Goal: Task Accomplishment & Management: Manage account settings

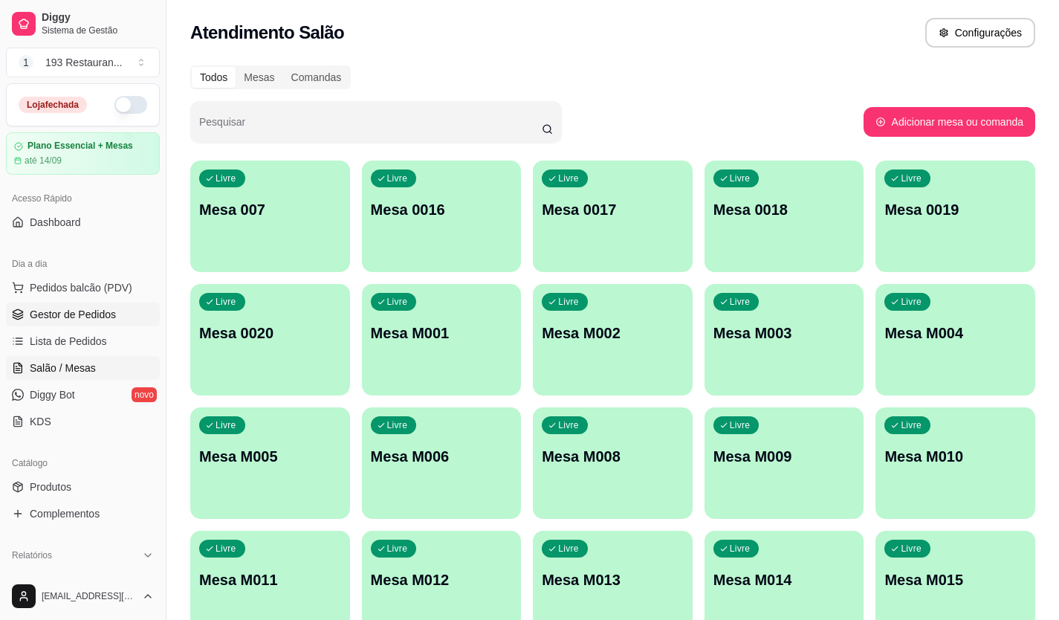
click at [100, 310] on span "Gestor de Pedidos" at bounding box center [73, 314] width 86 height 15
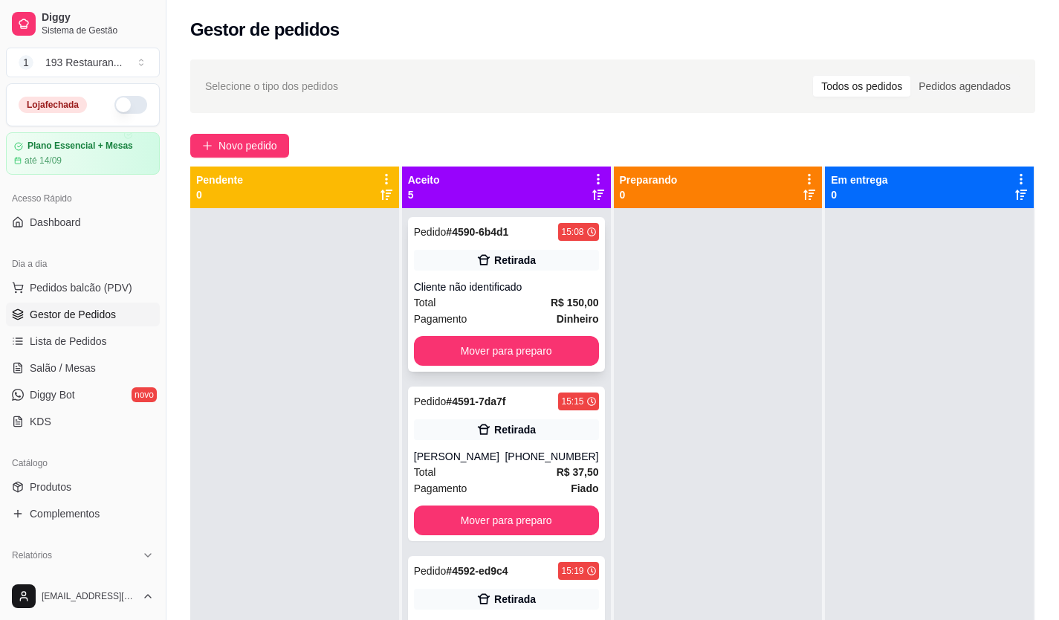
click at [569, 366] on div "Pedido # 4590-6b4d1 15:08 Retirada Cliente não identificado Total R$ 150,00 Pag…" at bounding box center [506, 294] width 197 height 155
click at [494, 349] on button "Mover para preparo" at bounding box center [506, 351] width 185 height 30
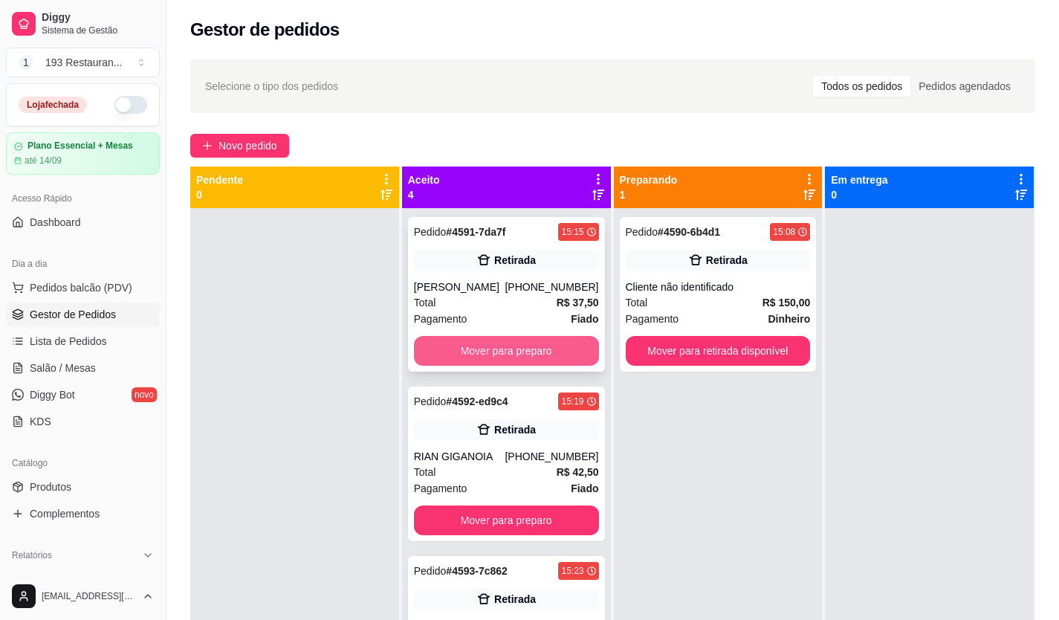
click at [483, 347] on button "Mover para preparo" at bounding box center [506, 351] width 185 height 30
click at [483, 347] on div "Mover para preparo" at bounding box center [506, 351] width 185 height 30
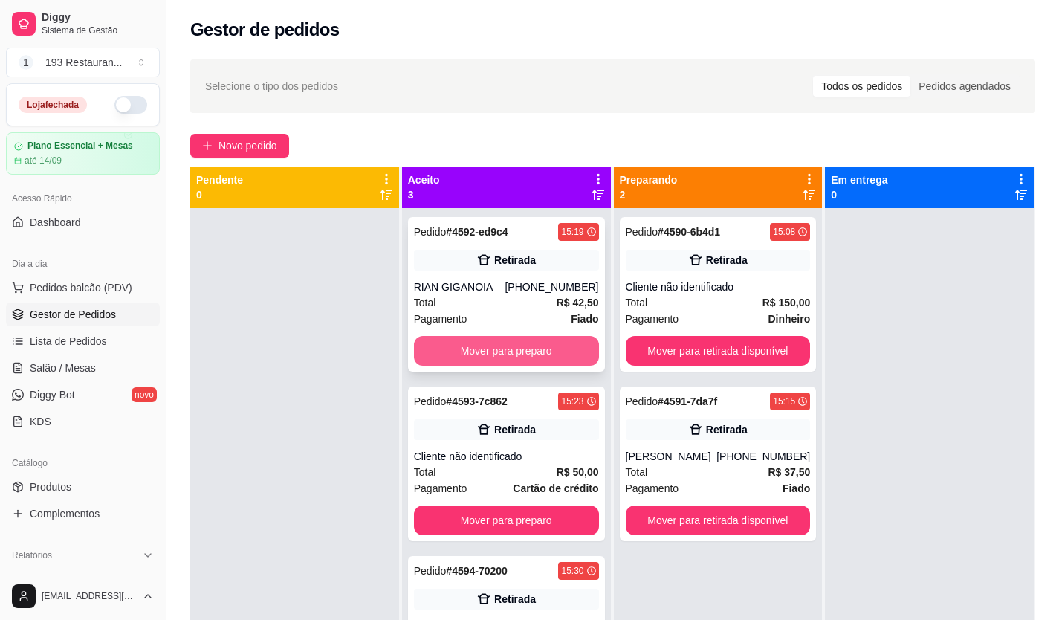
click at [467, 354] on button "Mover para preparo" at bounding box center [506, 351] width 185 height 30
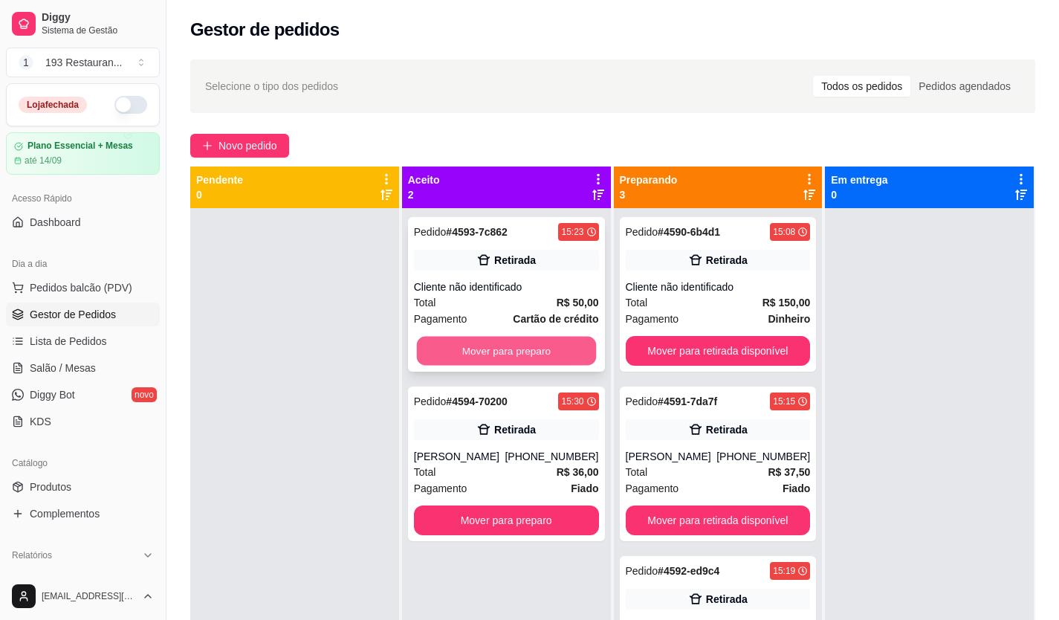
click at [479, 345] on button "Mover para preparo" at bounding box center [505, 351] width 179 height 29
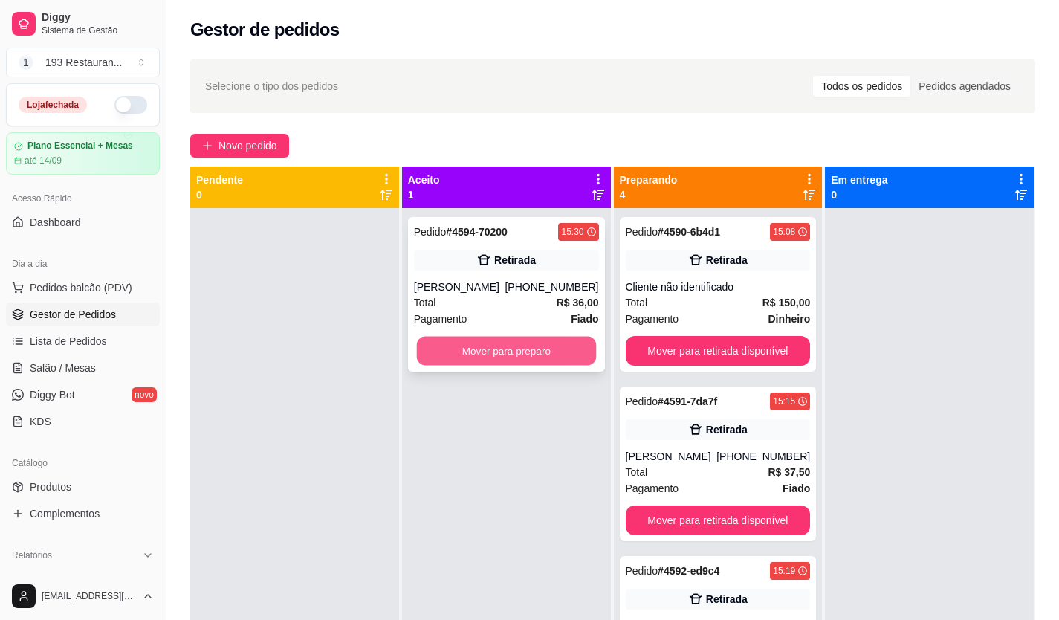
click at [513, 339] on button "Mover para preparo" at bounding box center [505, 351] width 179 height 29
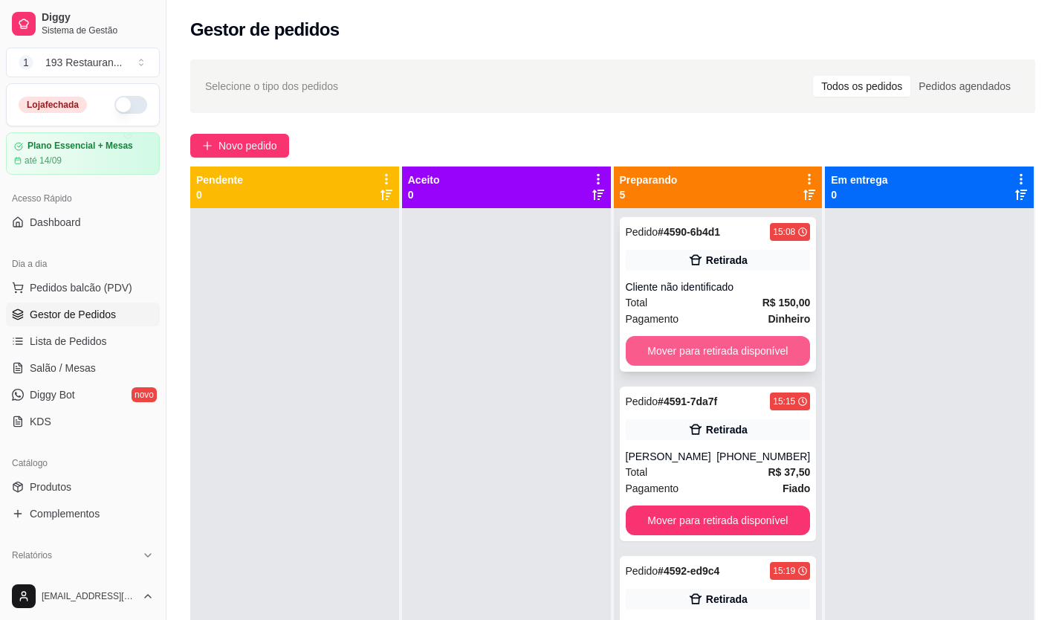
click at [737, 341] on button "Mover para retirada disponível" at bounding box center [718, 351] width 185 height 30
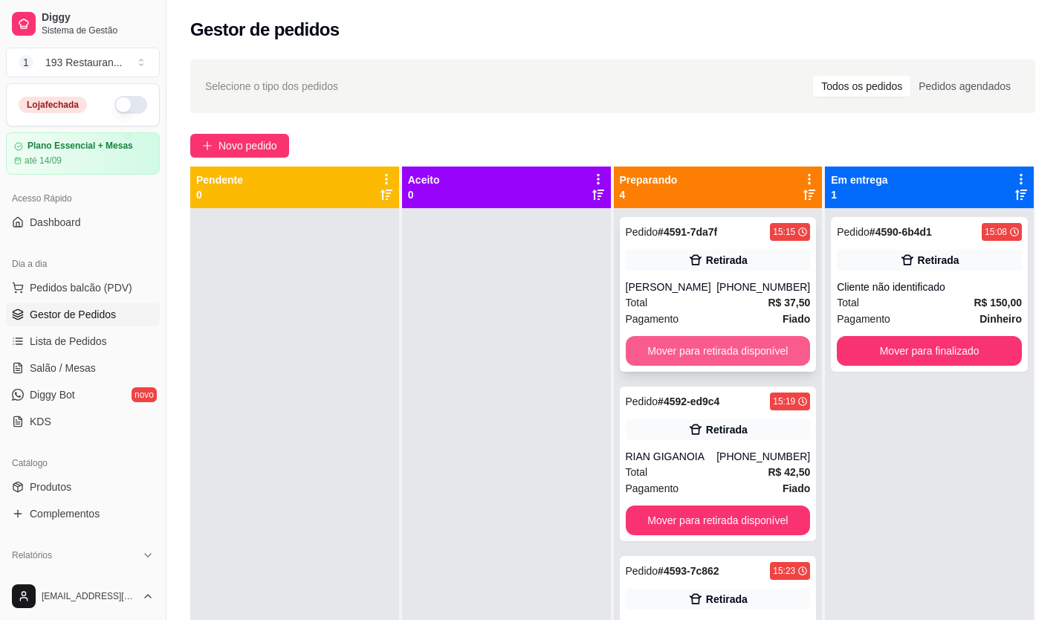
click at [710, 348] on button "Mover para retirada disponível" at bounding box center [718, 351] width 185 height 30
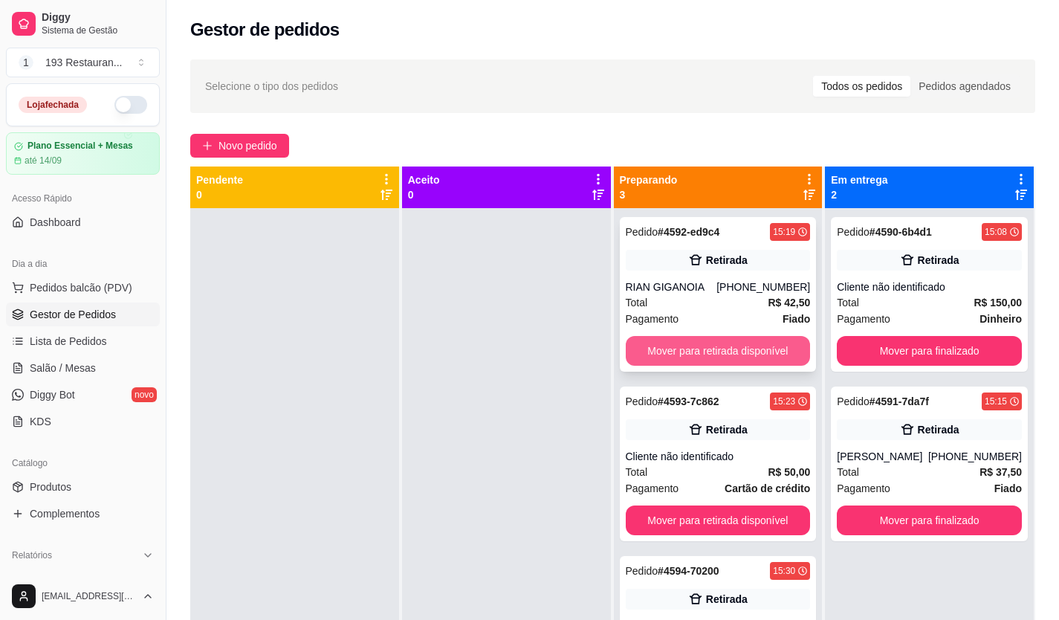
click at [710, 348] on button "Mover para retirada disponível" at bounding box center [718, 351] width 185 height 30
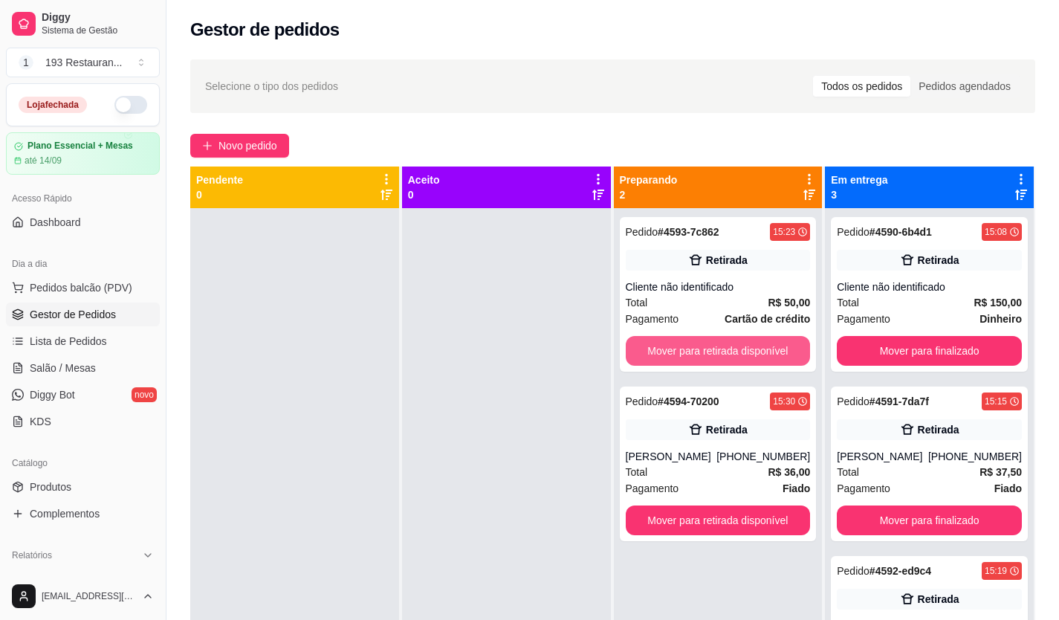
click at [710, 348] on button "Mover para retirada disponível" at bounding box center [718, 351] width 185 height 30
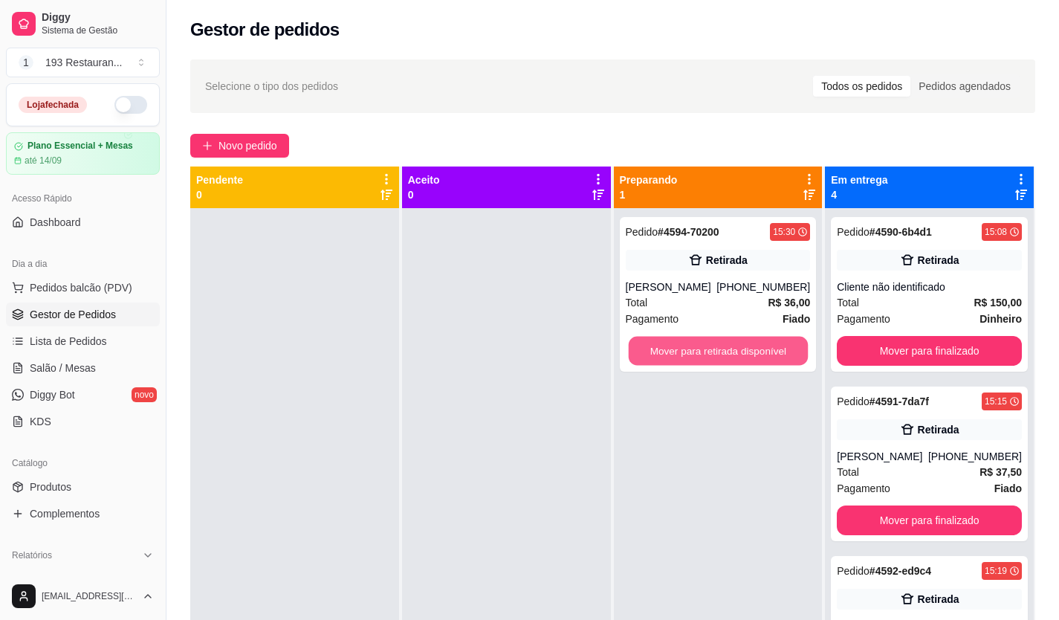
click at [710, 348] on button "Mover para retirada disponível" at bounding box center [717, 351] width 179 height 29
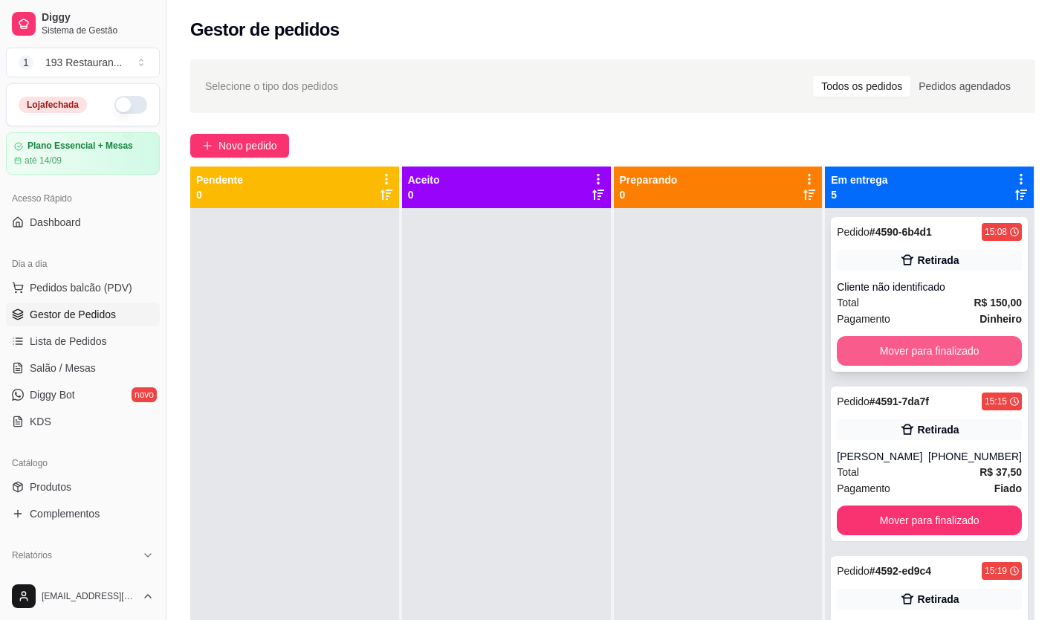
click at [897, 351] on button "Mover para finalizado" at bounding box center [929, 351] width 185 height 30
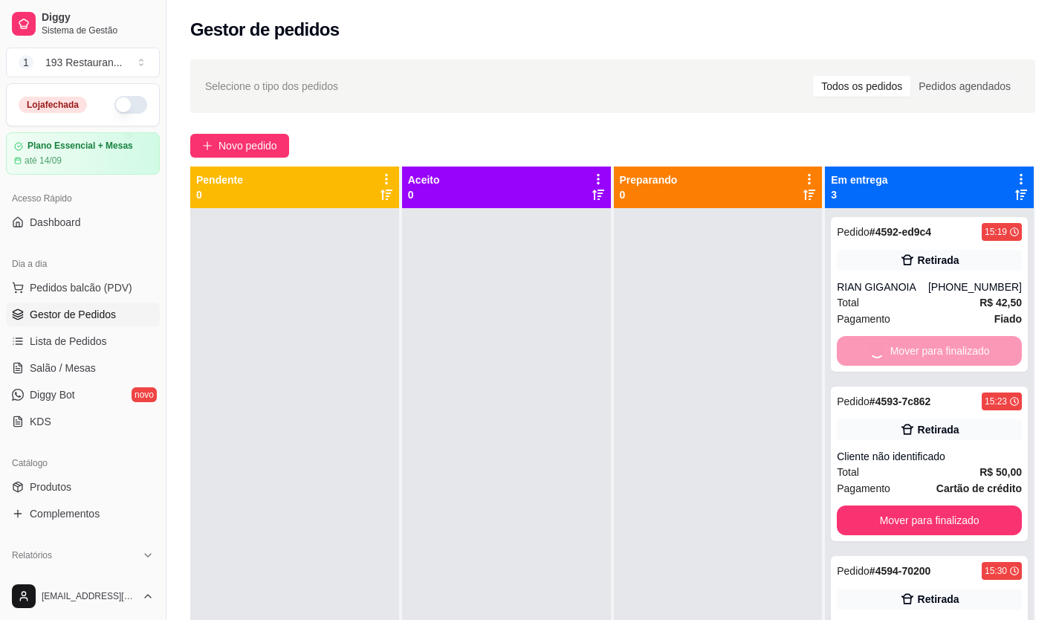
click at [897, 505] on button "Mover para finalizado" at bounding box center [929, 520] width 185 height 30
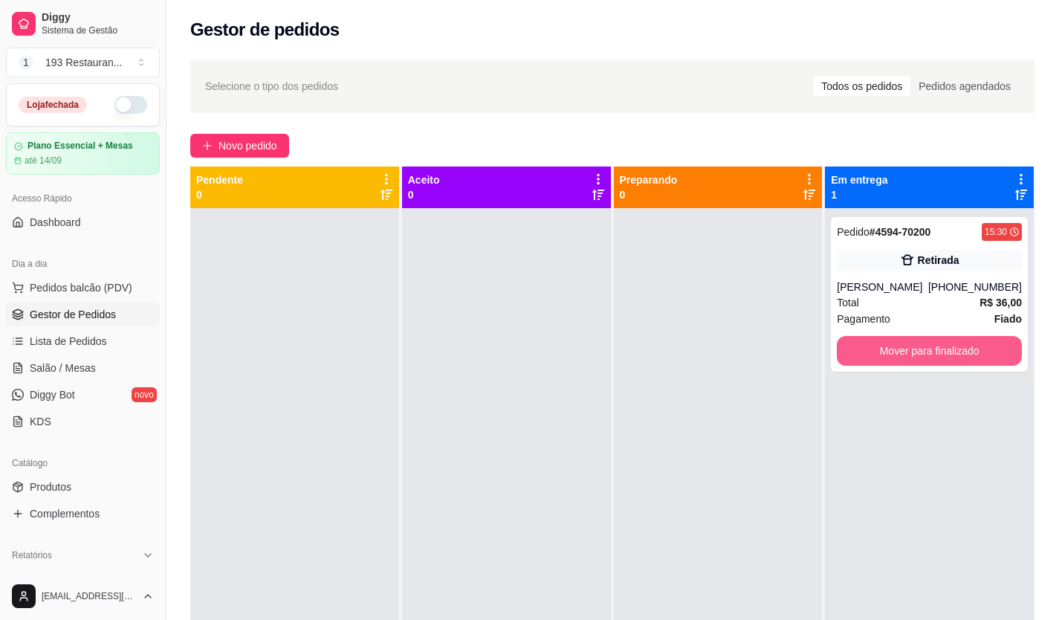
click at [897, 351] on button "Mover para finalizado" at bounding box center [929, 351] width 185 height 30
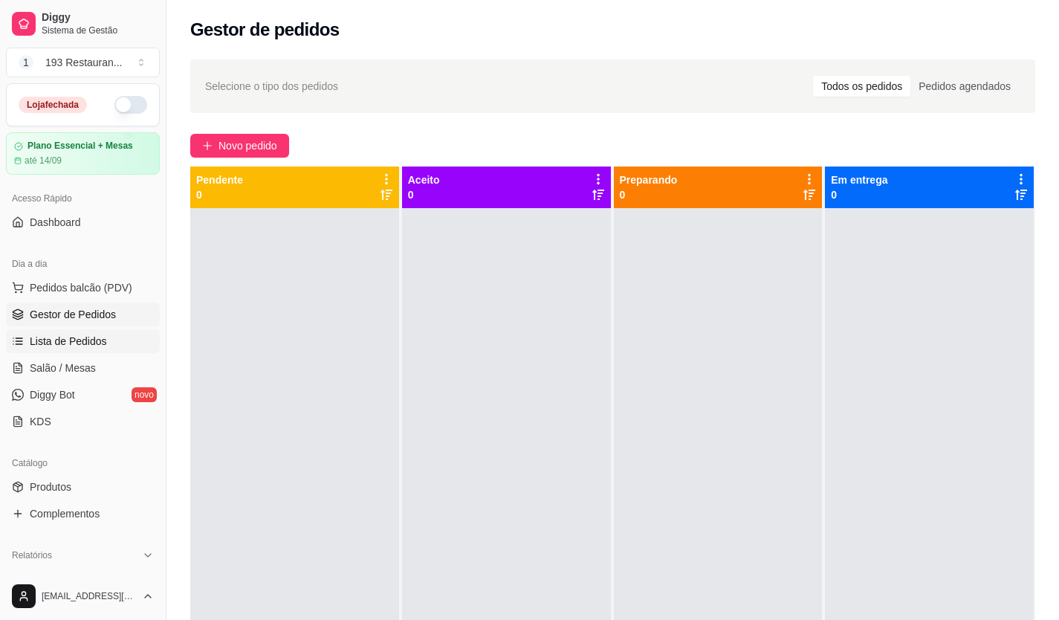
click at [83, 342] on span "Lista de Pedidos" at bounding box center [68, 341] width 77 height 15
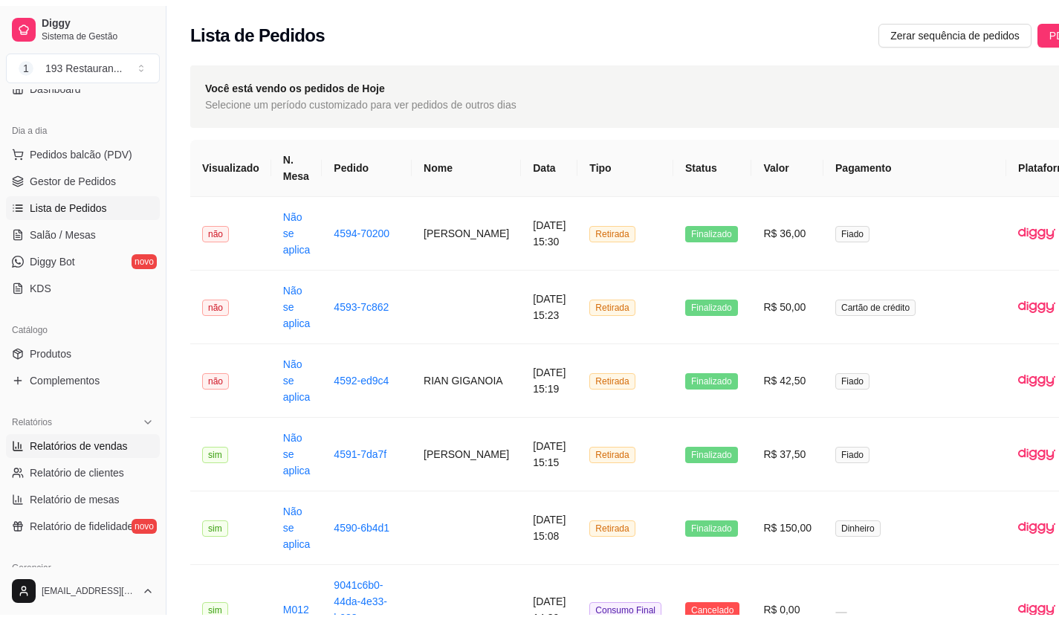
scroll to position [149, 0]
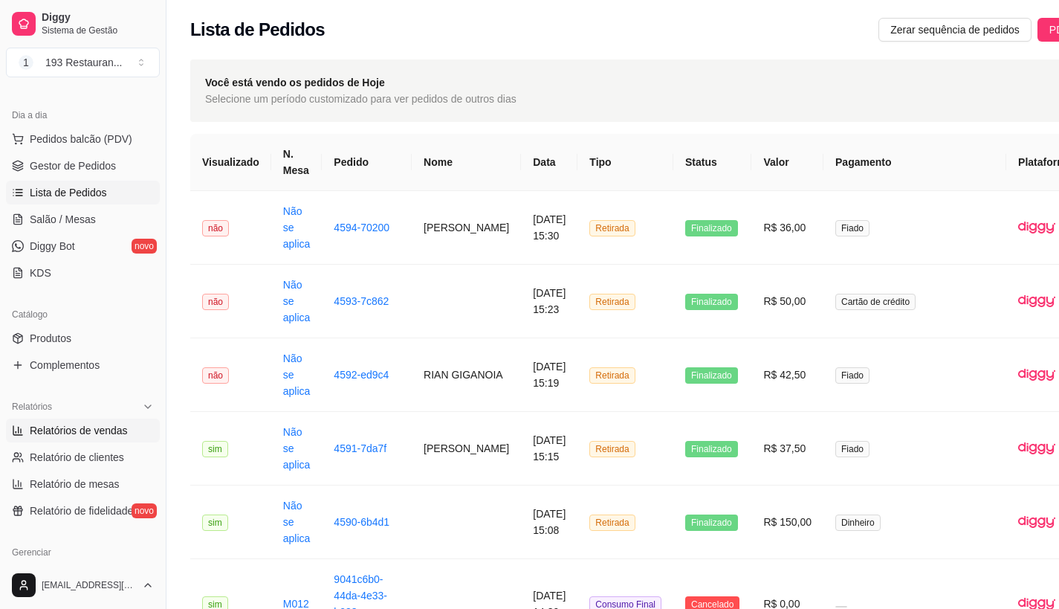
click at [101, 430] on span "Relatórios de vendas" at bounding box center [79, 430] width 98 height 15
select select "ALL"
select select "0"
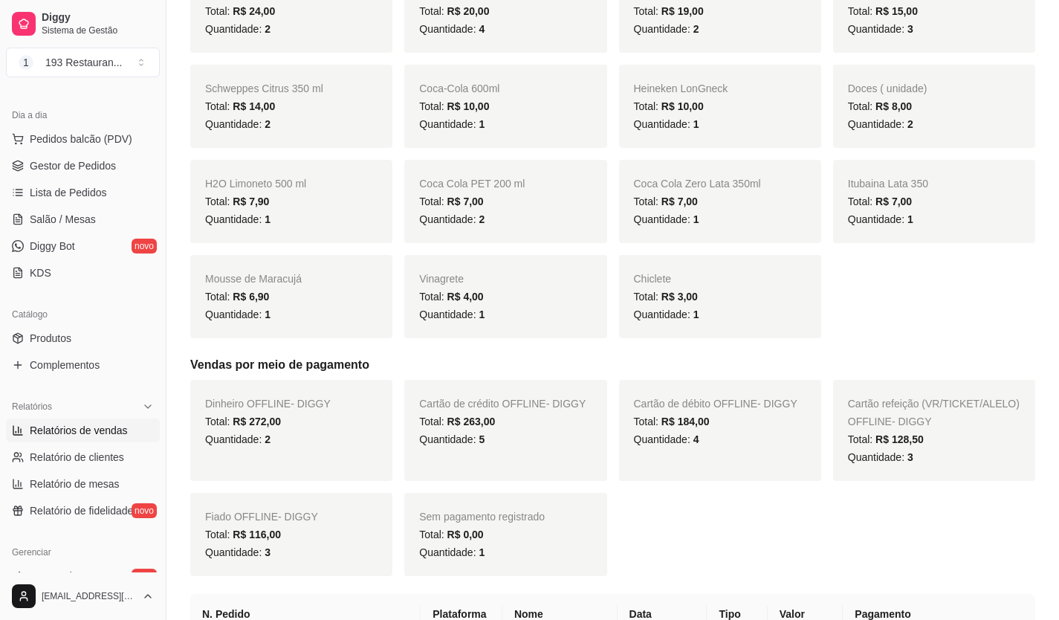
scroll to position [743, 0]
